Goal: Task Accomplishment & Management: Complete application form

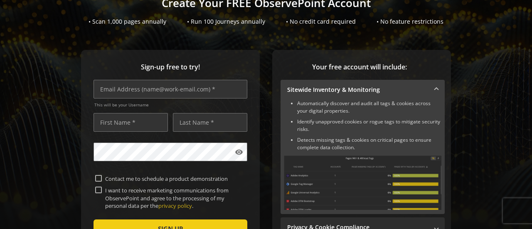
scroll to position [83, 0]
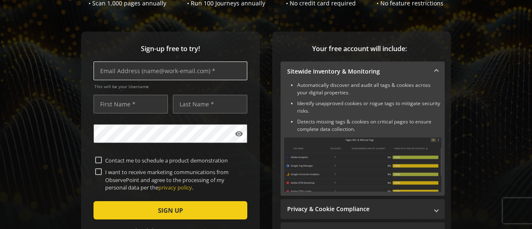
click at [183, 72] on input "text" at bounding box center [170, 70] width 154 height 19
type input "[PERSON_NAME][EMAIL_ADDRESS][DOMAIN_NAME]"
type input "[PERSON_NAME]"
type input "[DEMOGRAPHIC_DATA]"
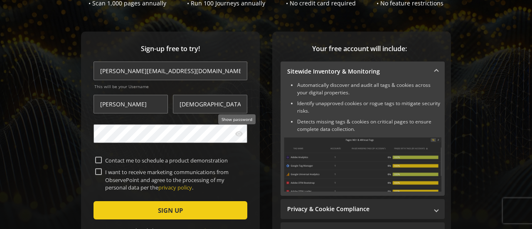
click at [238, 136] on mat-icon "visibility" at bounding box center [239, 134] width 8 height 8
click at [97, 159] on input "Contact me to schedule a product demonstration" at bounding box center [98, 160] width 7 height 7
checkbox input "true"
click at [96, 171] on input "I want to receive marketing communications from ObservePoint and agree to the p…" at bounding box center [98, 171] width 7 height 7
checkbox input "true"
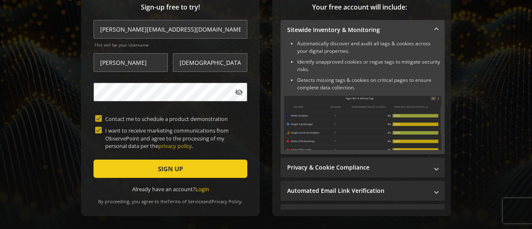
scroll to position [159, 0]
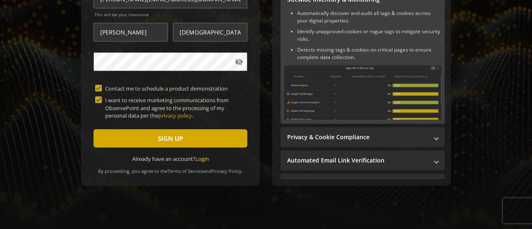
click at [198, 133] on span "submit" at bounding box center [170, 138] width 154 height 20
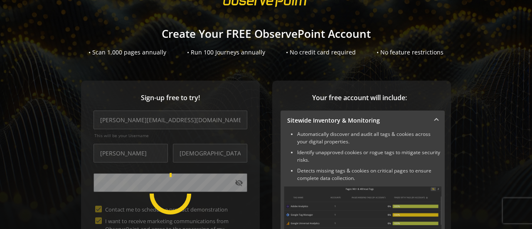
scroll to position [0, 0]
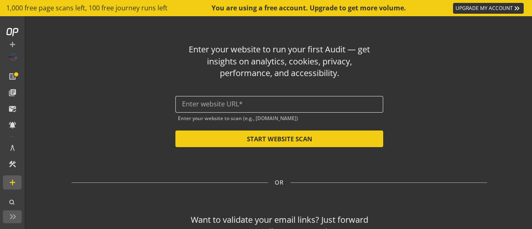
click at [229, 105] on input "text" at bounding box center [279, 104] width 194 height 8
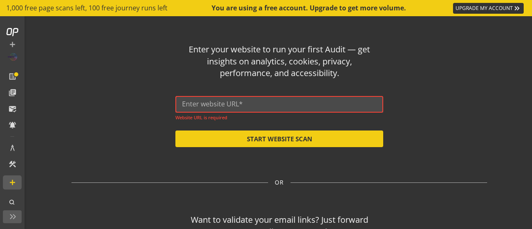
click at [245, 100] on input "text" at bounding box center [279, 104] width 194 height 8
